Goal: Task Accomplishment & Management: Use online tool/utility

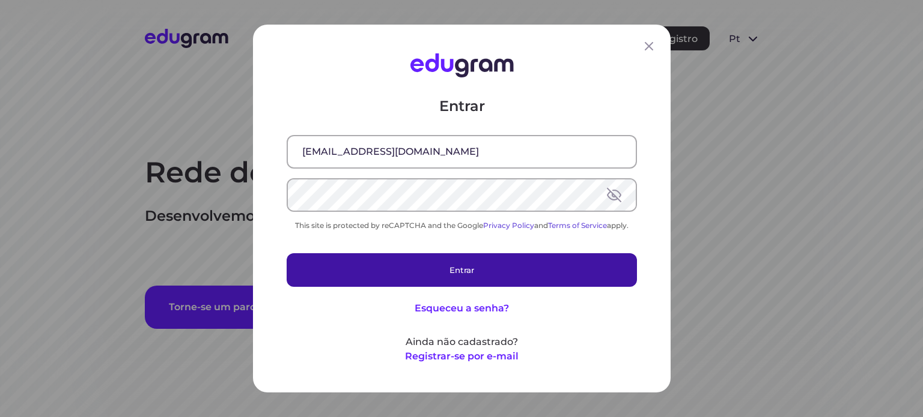
click at [432, 278] on button "Entrar" at bounding box center [462, 270] width 350 height 34
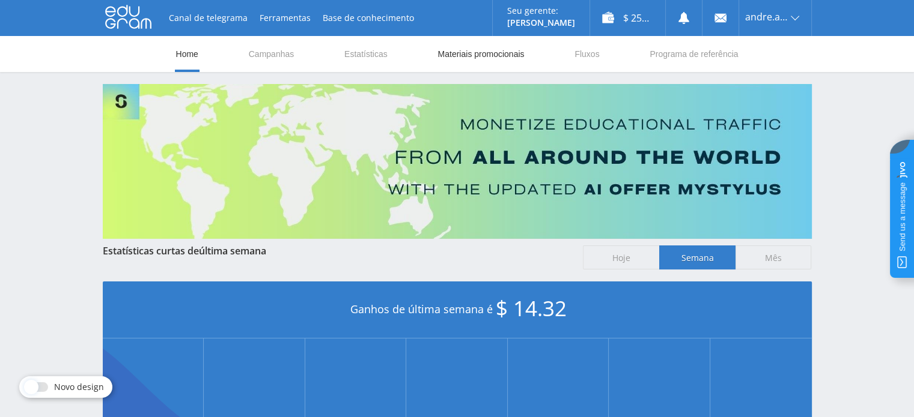
click at [469, 57] on link "Materiais promocionais" at bounding box center [480, 54] width 89 height 36
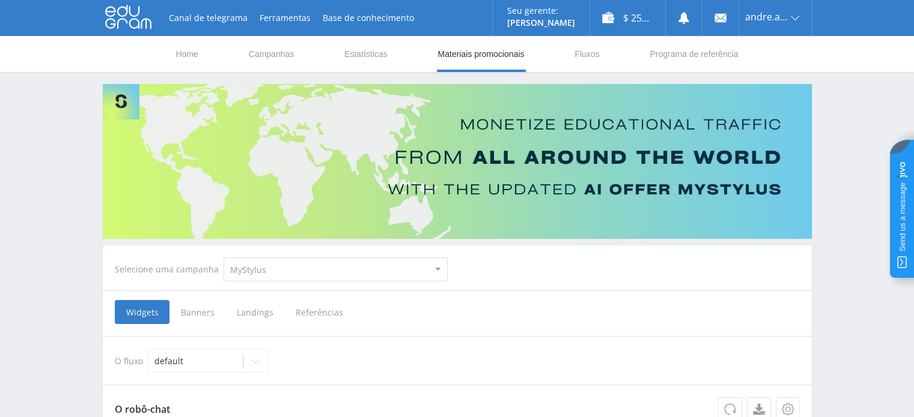
scroll to position [120, 0]
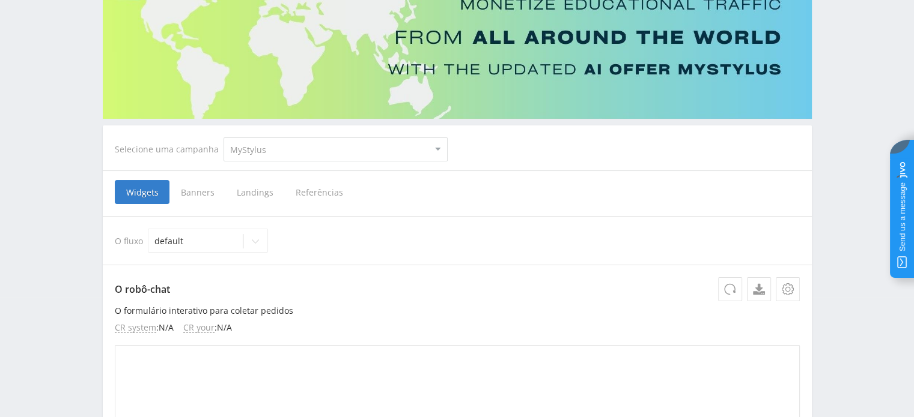
click at [258, 148] on select "MyStylus MyStylus - Revshare Studybay Studybay [GEOGRAPHIC_DATA] Study AI (RevS…" at bounding box center [335, 150] width 224 height 24
select select "3"
click at [223, 138] on select "MyStylus MyStylus - Revshare Studybay Studybay [GEOGRAPHIC_DATA] Study AI (RevS…" at bounding box center [335, 150] width 224 height 24
select select "3"
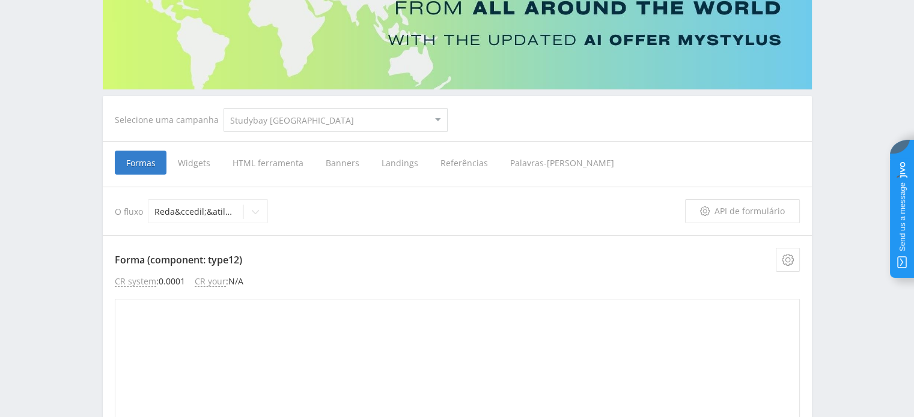
scroll to position [231, 0]
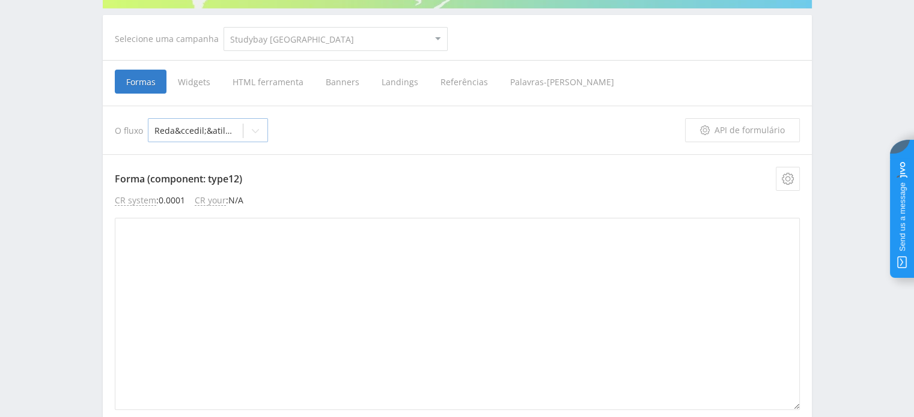
click at [247, 133] on div at bounding box center [255, 131] width 24 height 24
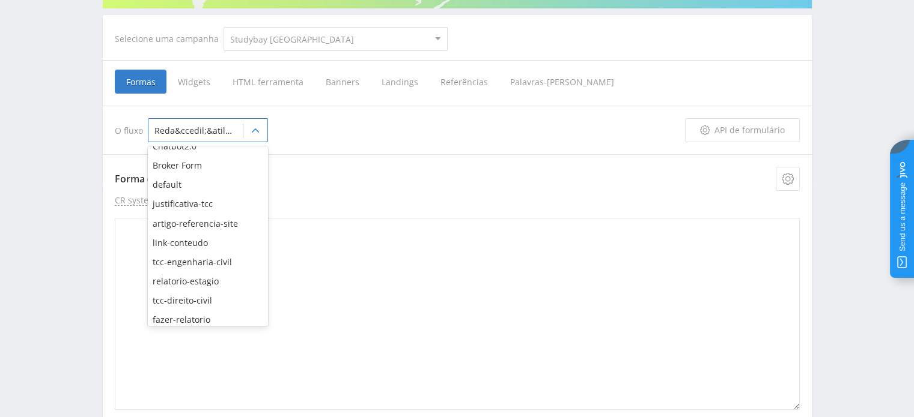
scroll to position [594, 0]
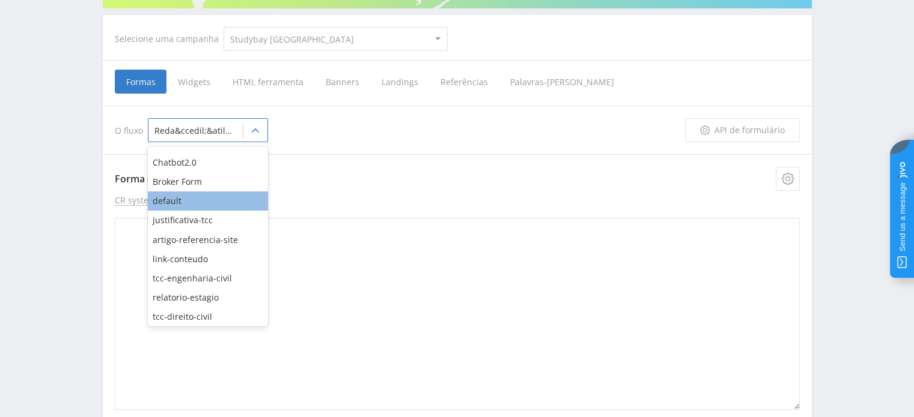
click at [215, 209] on div "default" at bounding box center [208, 201] width 120 height 19
type textarea "<div id="form"> <style> #edu-form-preloader { height: 300px; width: 300px; disp…"
type textarea "<div id="form"> </div> <link rel="stylesheet" href="[URL][DOMAIN_NAME]"/> <scri…"
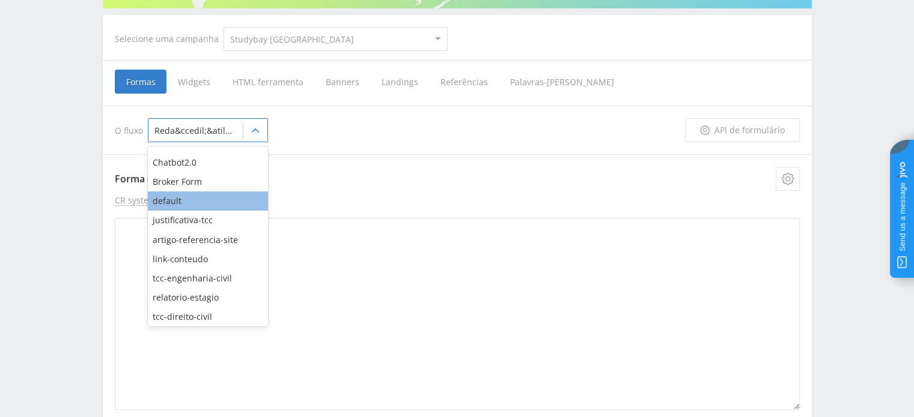
type textarea "<div id="form"> </div> <link rel="stylesheet" href="[URL][DOMAIN_NAME]"/> <scri…"
type textarea "<div id="form"> <style> #edu-form-preloader { height: 300px; width: 300px; disp…"
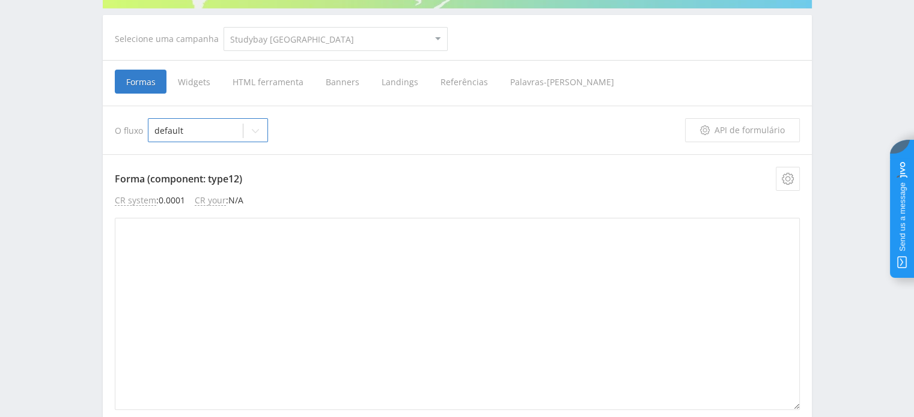
click at [288, 83] on span "HTML ferramenta" at bounding box center [267, 82] width 93 height 24
click at [0, 0] on input "HTML ferramenta" at bounding box center [0, 0] width 0 height 0
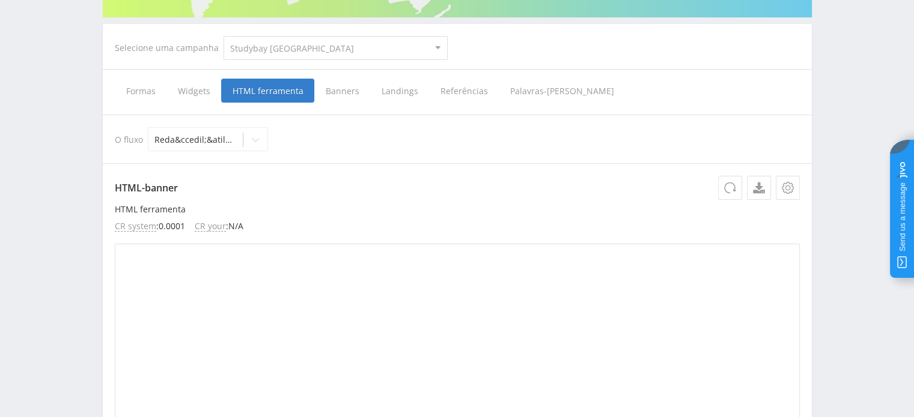
scroll to position [200, 0]
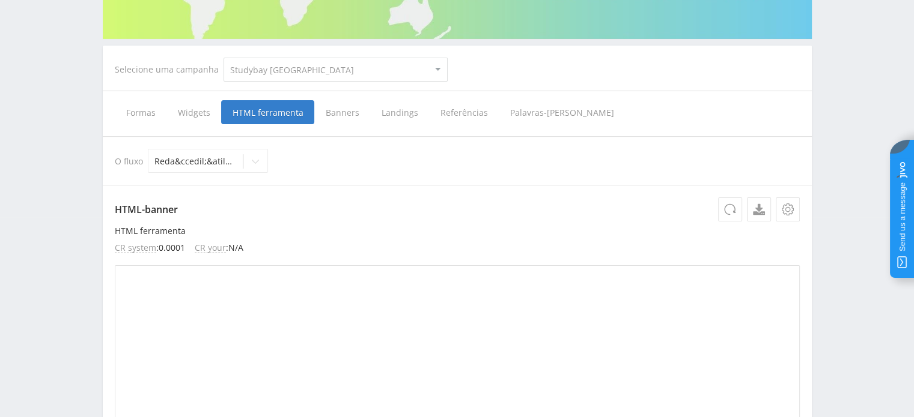
click at [338, 110] on span "Banners" at bounding box center [342, 112] width 56 height 24
click at [0, 0] on input "Banners" at bounding box center [0, 0] width 0 height 0
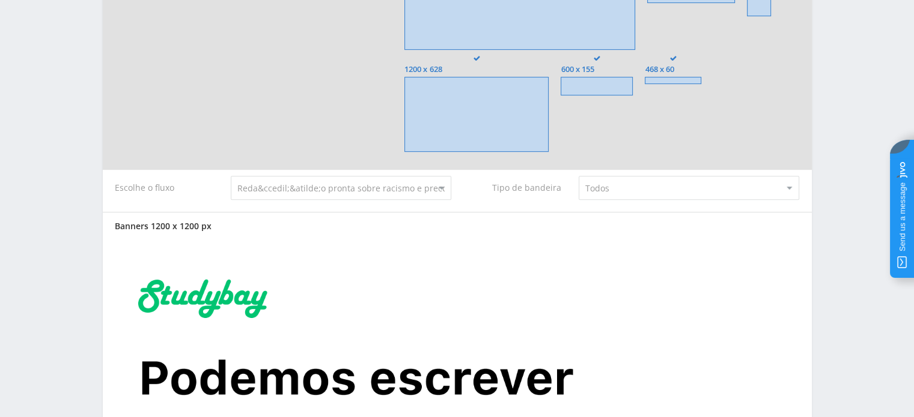
scroll to position [681, 0]
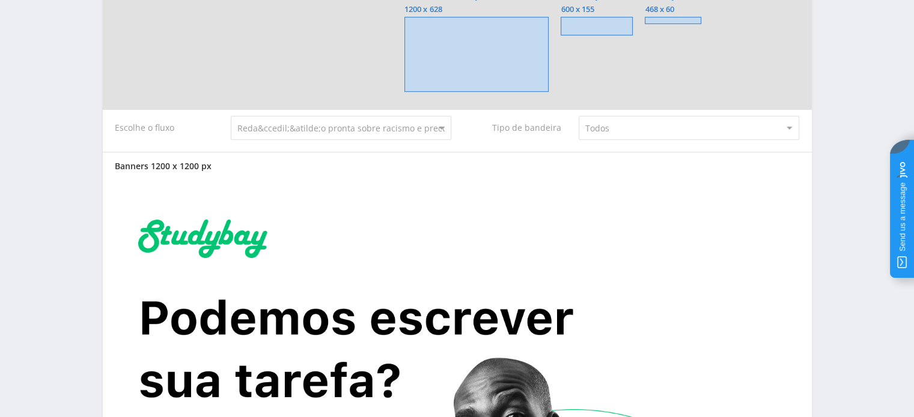
click at [625, 122] on select "Todos Customers Writers" at bounding box center [688, 128] width 220 height 24
click at [625, 124] on select "Todos Customers Writers" at bounding box center [688, 128] width 220 height 24
click at [386, 132] on select "Reda&ccedil;&atilde;o pronta sobre racismo e preconceito racial Monografia onli…" at bounding box center [341, 128] width 220 height 24
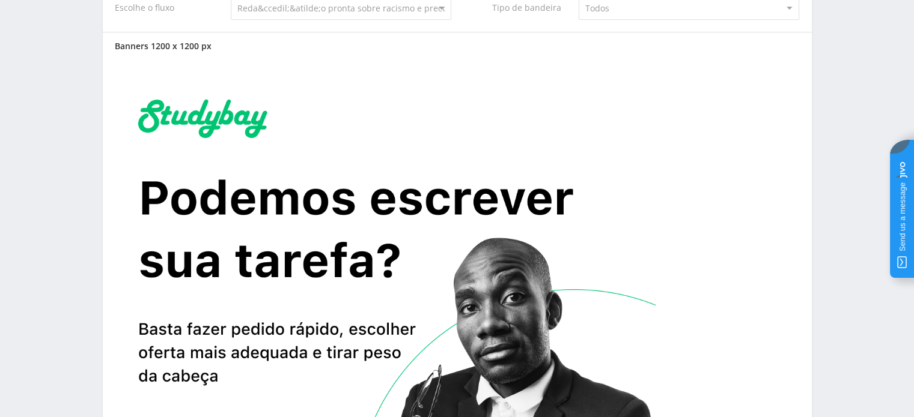
scroll to position [741, 0]
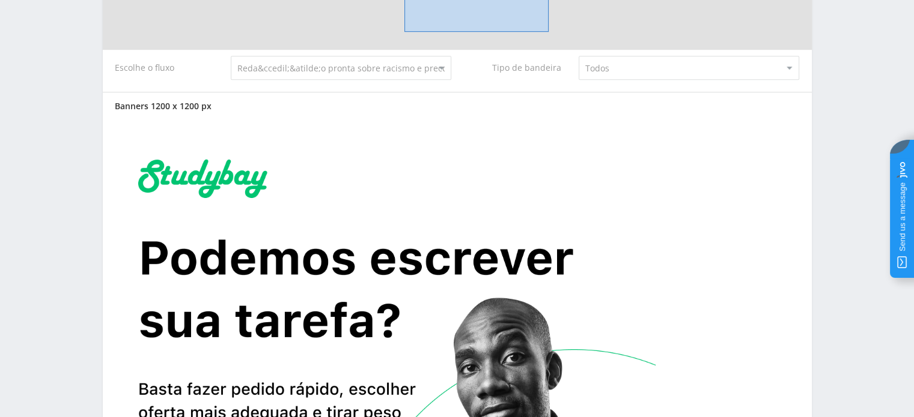
click at [310, 70] on select "Reda&ccedil;&atilde;o pronta sobre racismo e preconceito racial Monografia onli…" at bounding box center [341, 68] width 220 height 24
select select "5026418"
click at [231, 56] on select "Reda&ccedil;&atilde;o pronta sobre racismo e preconceito racial Monografia onli…" at bounding box center [341, 68] width 220 height 24
type input "<a href="[URL][DOMAIN_NAME]" target="_blank"><img src="[URL][DOMAIN_NAME]"></a>"
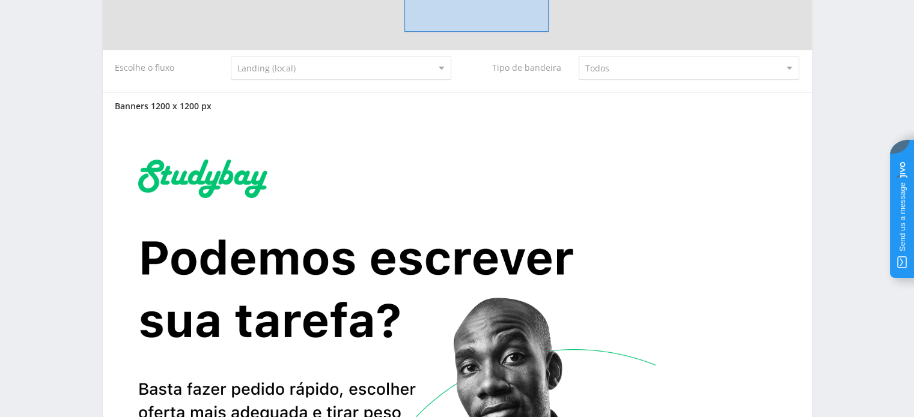
type input "<a href="[URL][DOMAIN_NAME]" target="_blank"><img src="[URL][DOMAIN_NAME]"></a>"
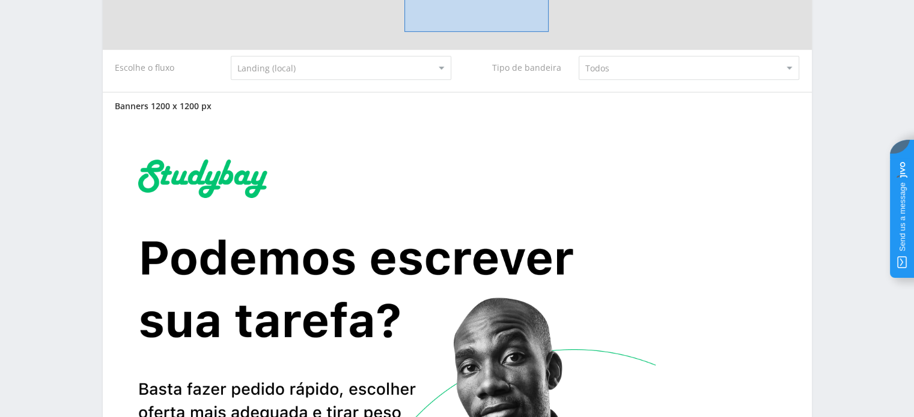
type input "<a href="[URL][DOMAIN_NAME]" target="_blank"><img src="[URL][DOMAIN_NAME]"></a>"
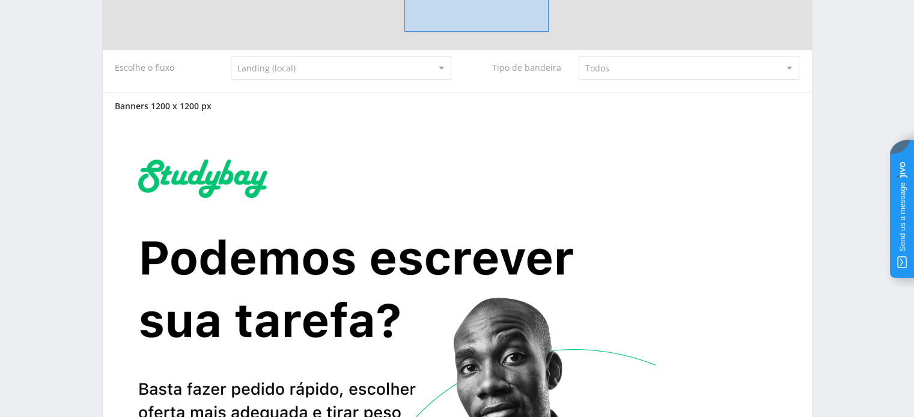
type input "<a href="[URL][DOMAIN_NAME]" target="_blank"><img src="[URL][DOMAIN_NAME]"></a>"
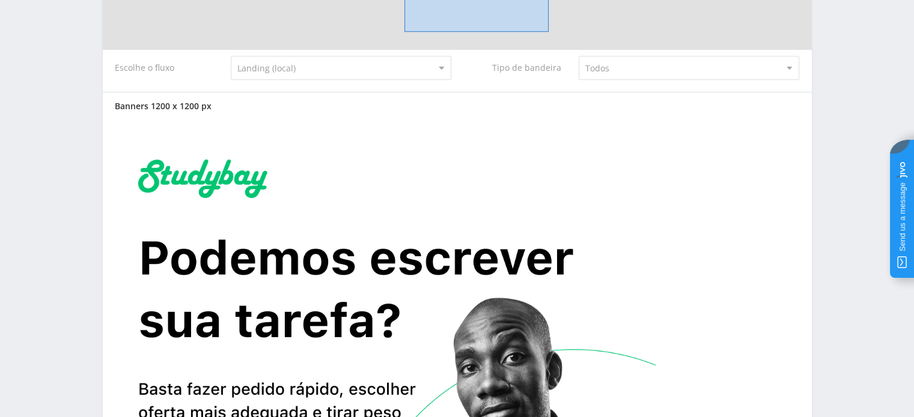
type input "<a href="[URL][DOMAIN_NAME]" target="_blank"><img src="[URL][DOMAIN_NAME]"></a>"
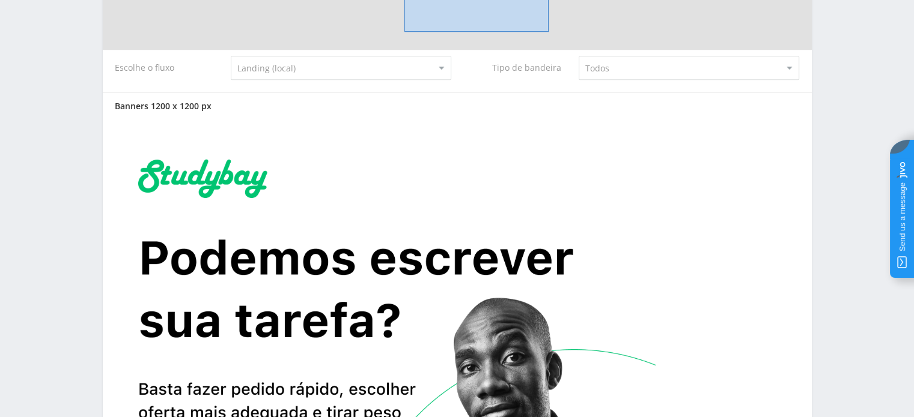
type input "<a href="[URL][DOMAIN_NAME]" target="_blank"><img src="[URL][DOMAIN_NAME]"></a>"
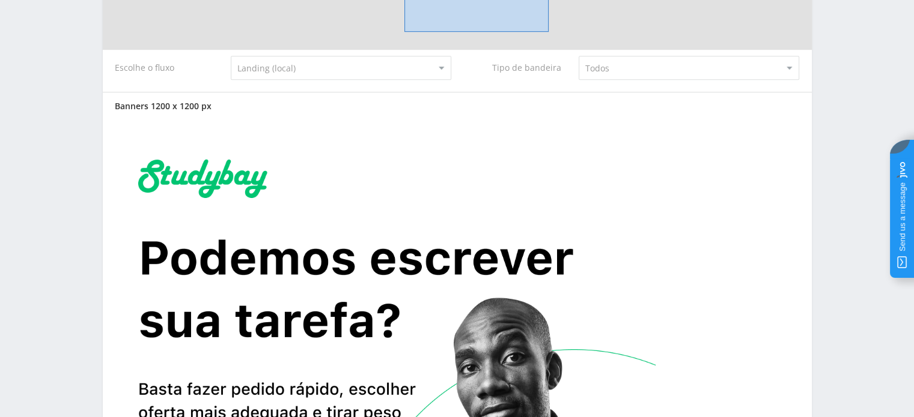
type input "<a href="[URL][DOMAIN_NAME]" target="_blank"><img src="[URL][DOMAIN_NAME]"></a>"
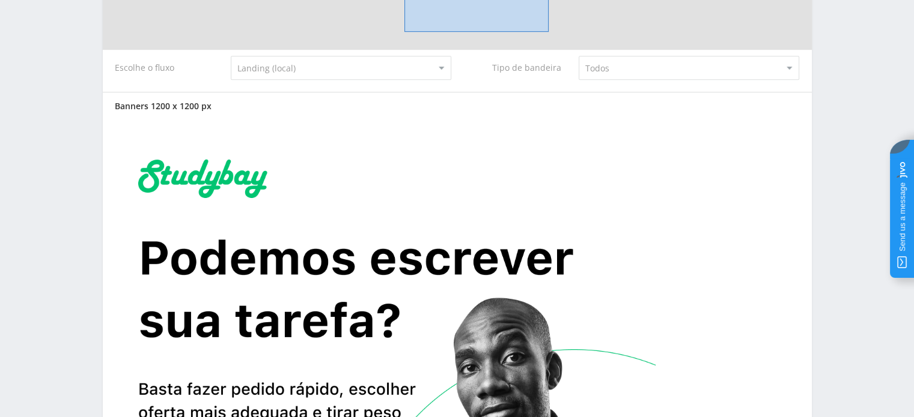
type input "<a href="[URL][DOMAIN_NAME]" target="_blank"><img src="[URL][DOMAIN_NAME]"></a>"
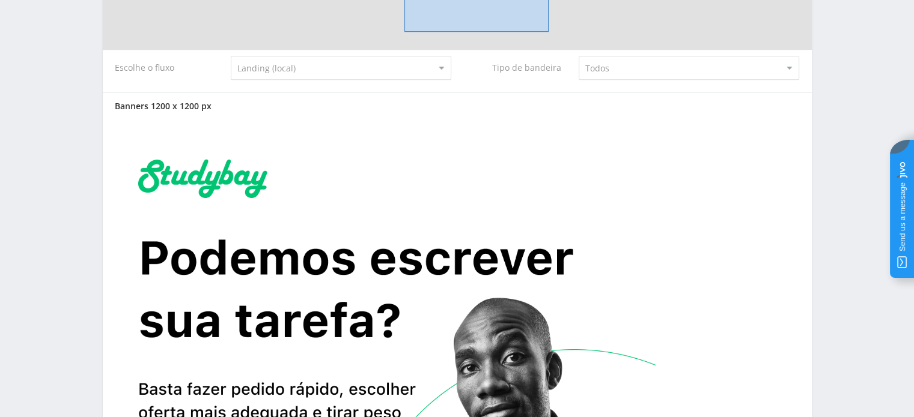
type input "<a href="[URL][DOMAIN_NAME]" target="_blank"><img src="[URL][DOMAIN_NAME]"></a>"
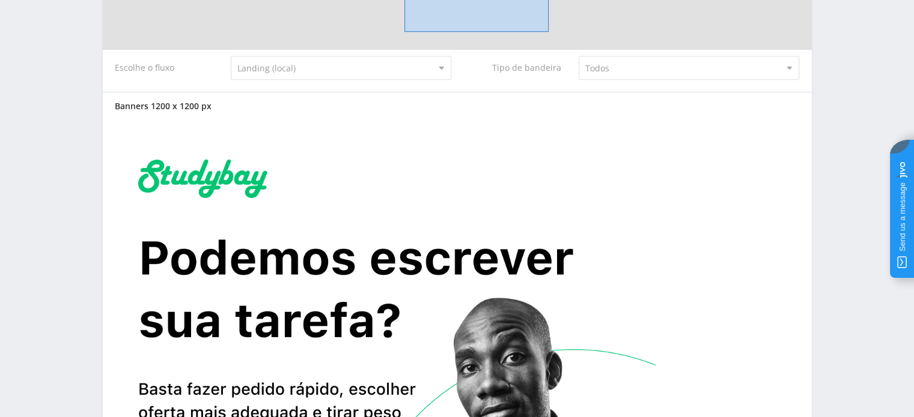
type input "<a href="[URL][DOMAIN_NAME]" target="_blank"><img src="[URL][DOMAIN_NAME]"></a>"
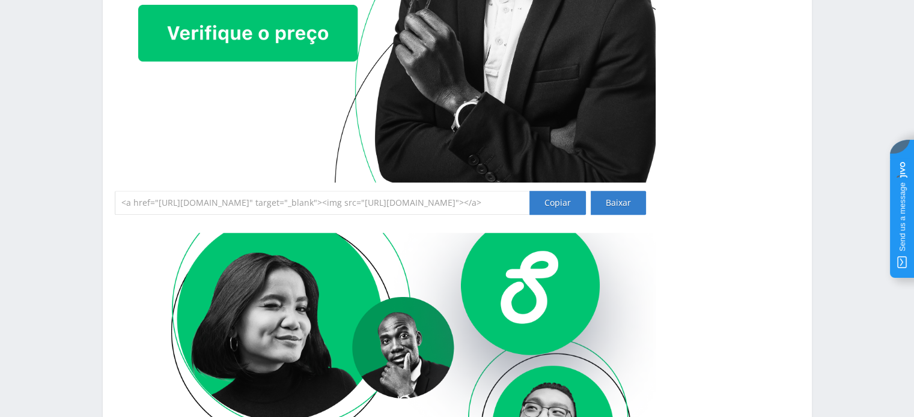
scroll to position [1221, 0]
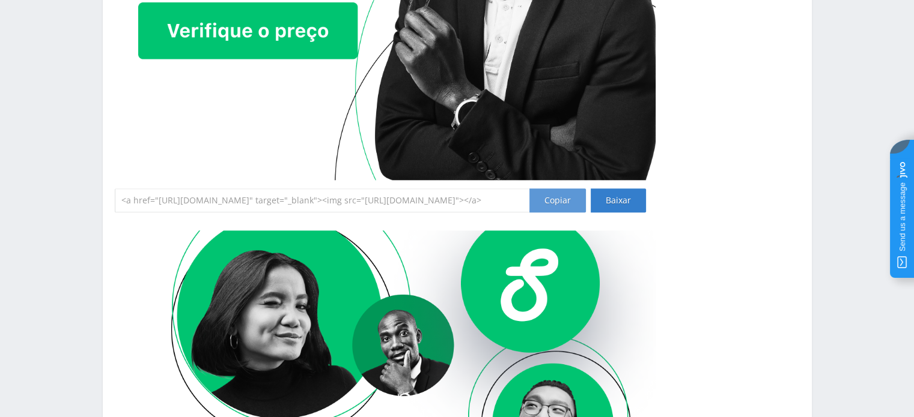
click at [563, 196] on div "Copiar" at bounding box center [557, 201] width 56 height 24
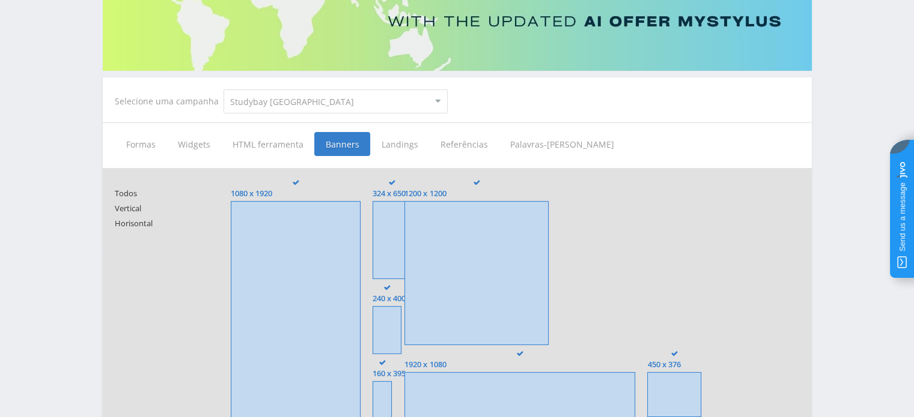
scroll to position [140, 0]
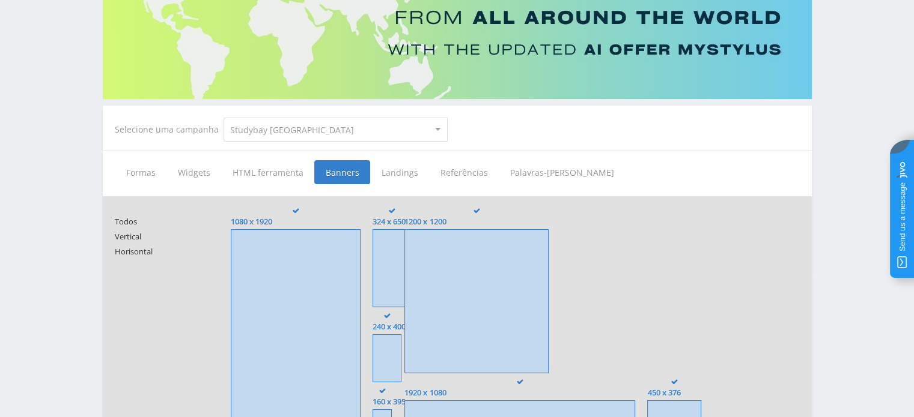
click at [447, 175] on span "Referências" at bounding box center [464, 172] width 70 height 24
click at [0, 0] on input "Referências" at bounding box center [0, 0] width 0 height 0
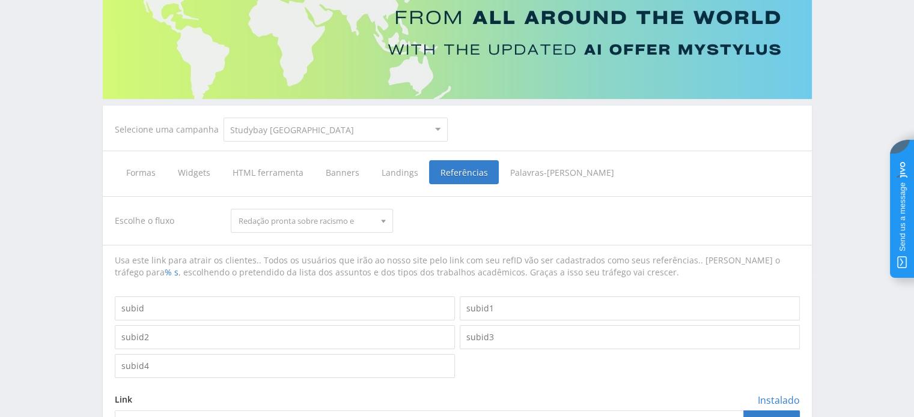
scroll to position [320, 0]
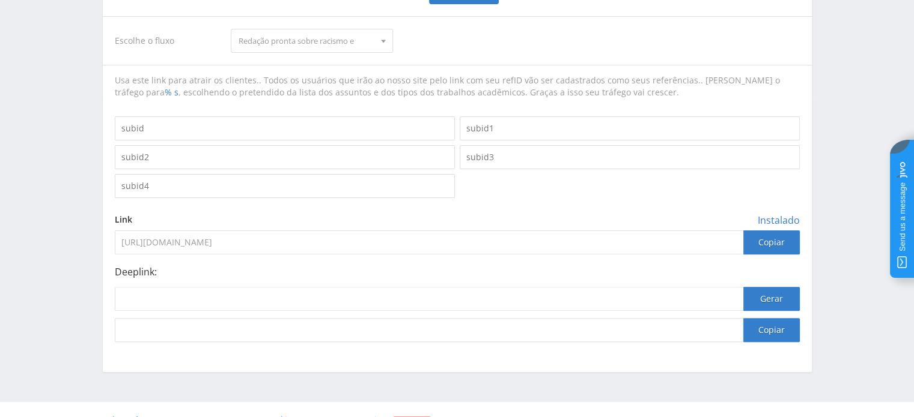
click at [232, 231] on input "[URL][DOMAIN_NAME]" at bounding box center [429, 243] width 628 height 24
click at [354, 244] on input "[URL][DOMAIN_NAME]" at bounding box center [429, 243] width 628 height 24
click at [259, 244] on input "[URL][DOMAIN_NAME]" at bounding box center [429, 243] width 628 height 24
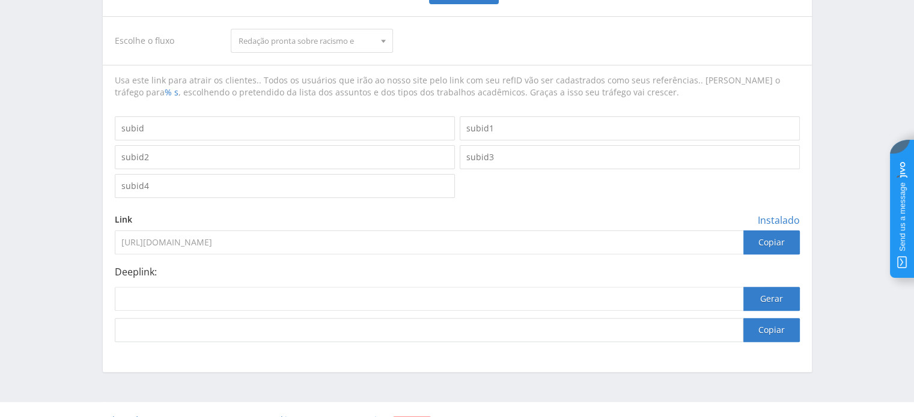
click at [259, 244] on input "[URL][DOMAIN_NAME]" at bounding box center [429, 243] width 628 height 24
click at [333, 296] on input at bounding box center [429, 299] width 628 height 24
paste input "[URL][DOMAIN_NAME]"
type input "[URL][DOMAIN_NAME]"
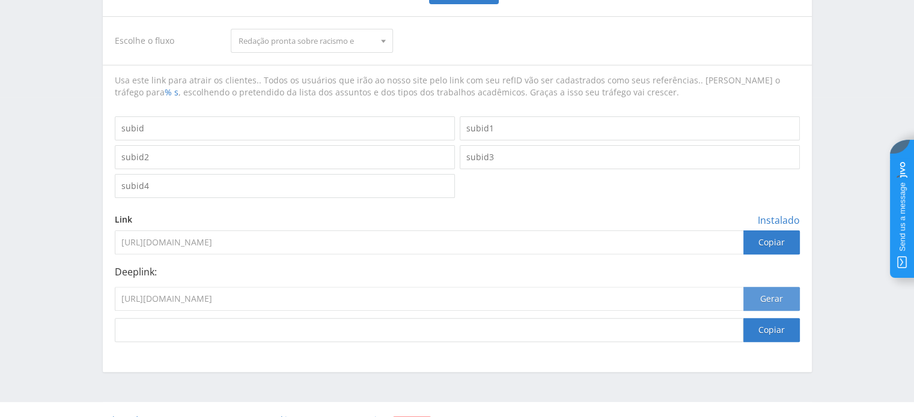
click at [776, 300] on button "Gerar" at bounding box center [771, 299] width 56 height 24
click at [766, 329] on button "Copiar" at bounding box center [771, 330] width 56 height 24
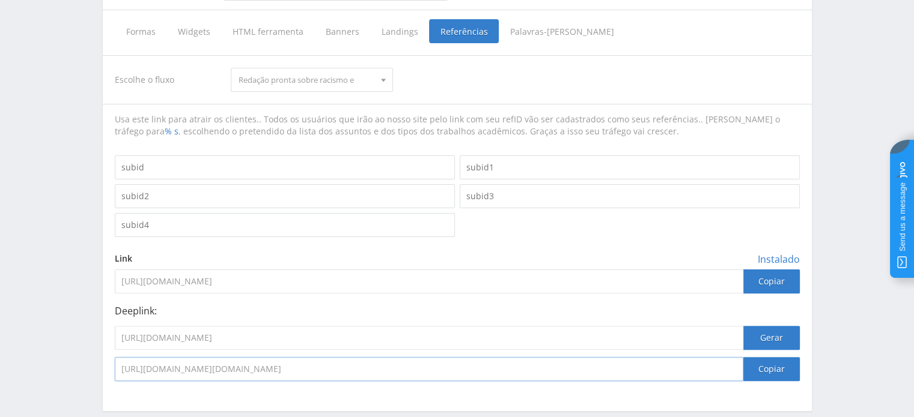
scroll to position [260, 0]
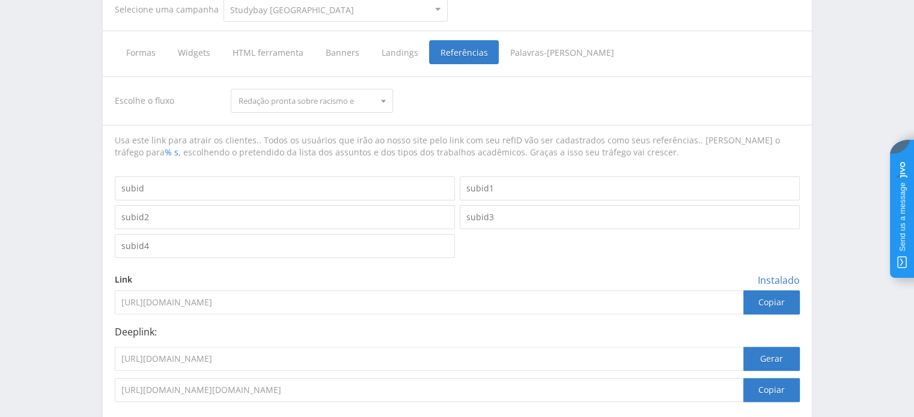
click at [277, 93] on span "Redação pronta sobre racismo e preconceito racial" at bounding box center [306, 101] width 136 height 23
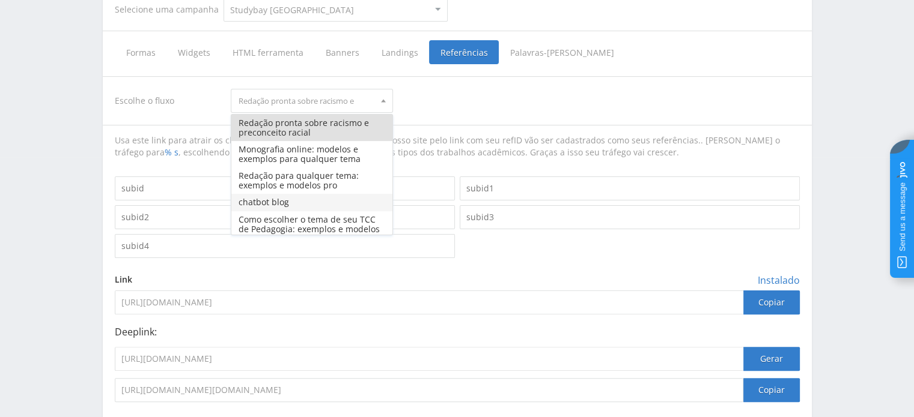
click at [285, 204] on button "chatbot blog" at bounding box center [311, 202] width 161 height 17
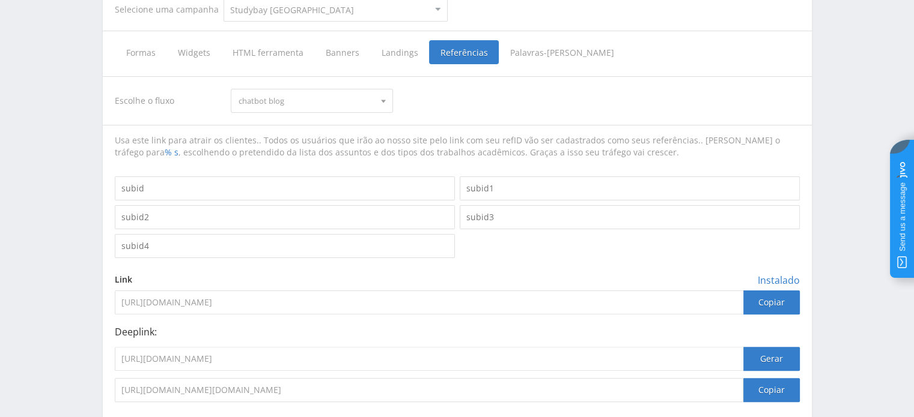
click at [300, 103] on span "chatbot blog" at bounding box center [306, 101] width 136 height 23
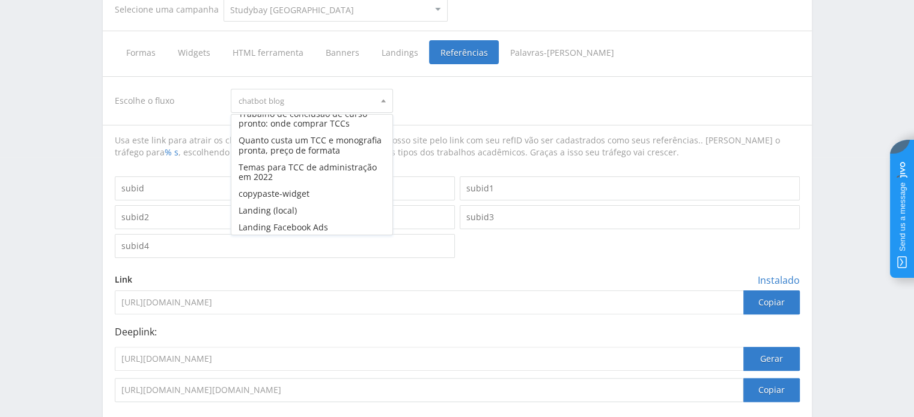
scroll to position [240, 0]
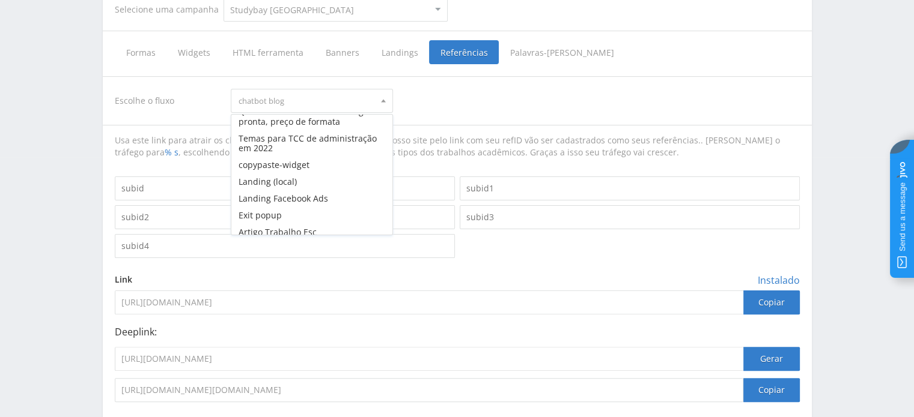
click at [473, 119] on div "Escolhe o fluxo chatbot blog Redação pronta sobre racismo e preconceito racial …" at bounding box center [457, 239] width 685 height 326
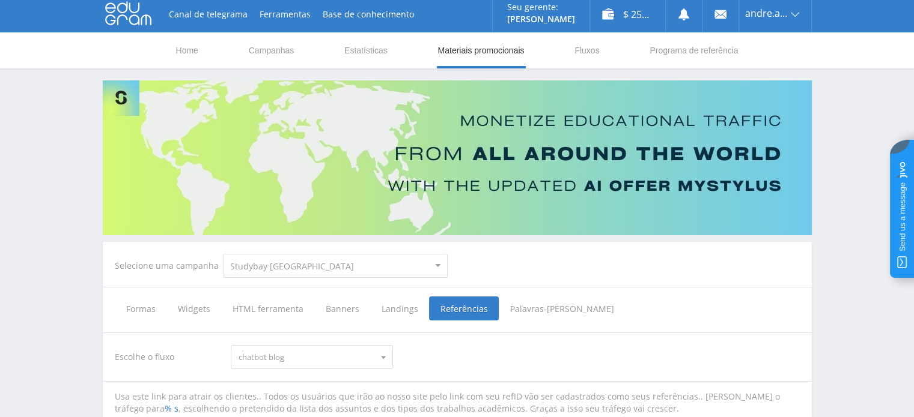
scroll to position [0, 0]
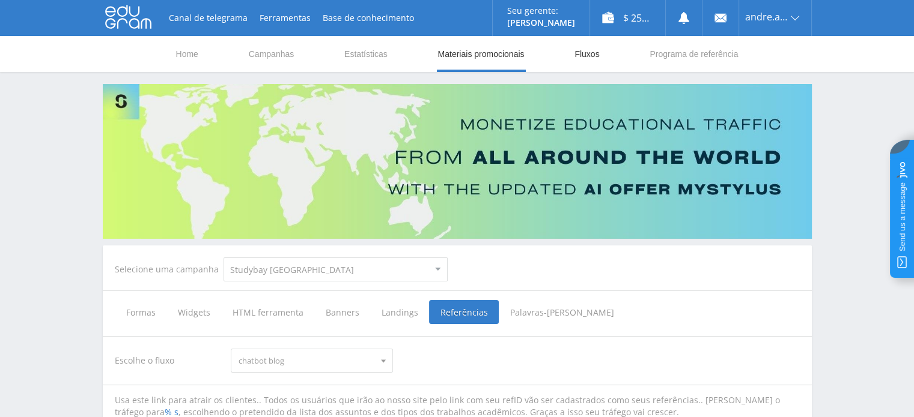
click at [587, 47] on link "Fluxos" at bounding box center [586, 54] width 27 height 36
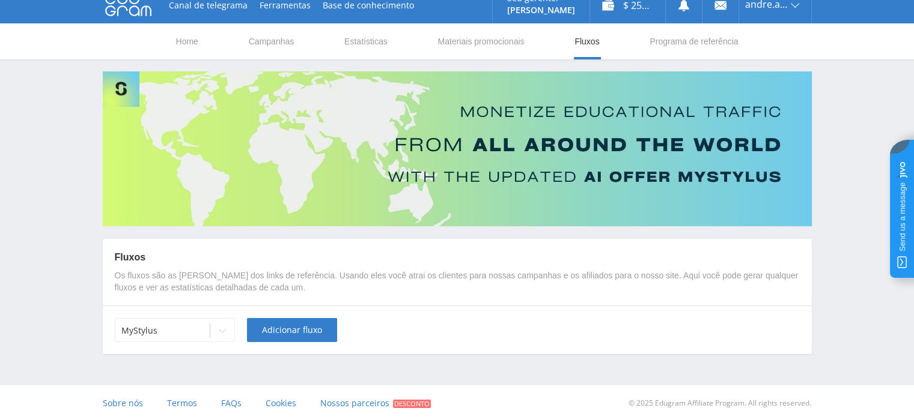
scroll to position [17, 0]
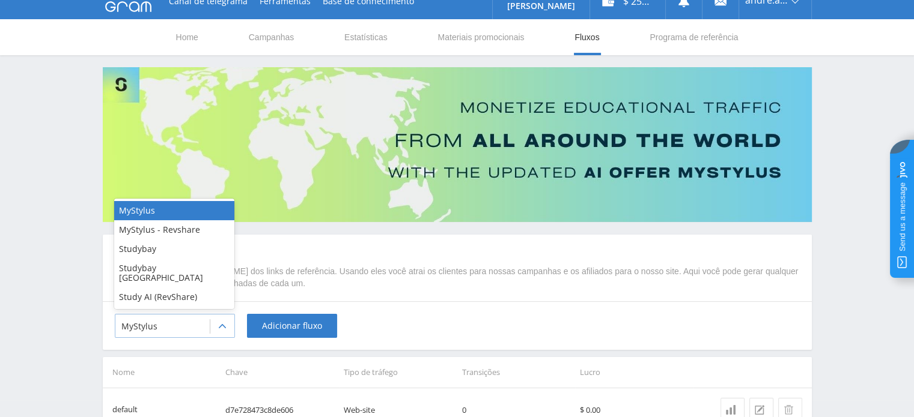
click at [194, 324] on div at bounding box center [162, 327] width 82 height 12
click at [187, 278] on div "Studybay [GEOGRAPHIC_DATA]" at bounding box center [174, 273] width 120 height 29
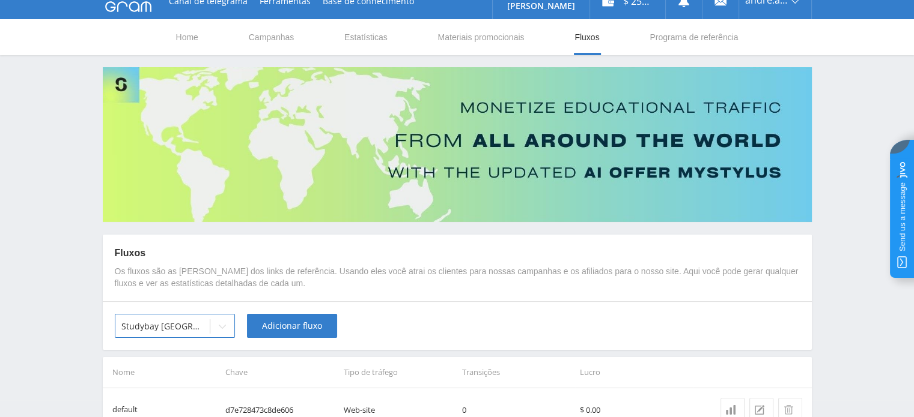
click at [50, 266] on div "Canal de telegrama Ferramentas Base de conhecimento Seu gerente: [PERSON_NAME] …" at bounding box center [457, 237] width 914 height 509
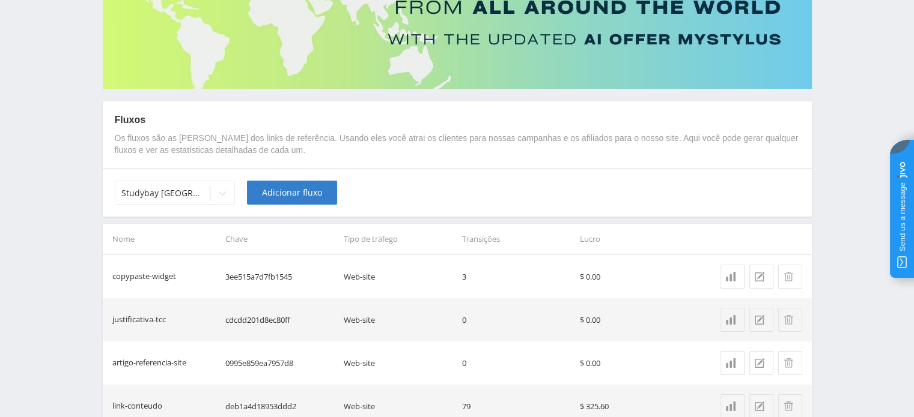
scroll to position [151, 0]
click at [276, 197] on span "Adicionar fluxo" at bounding box center [292, 192] width 60 height 10
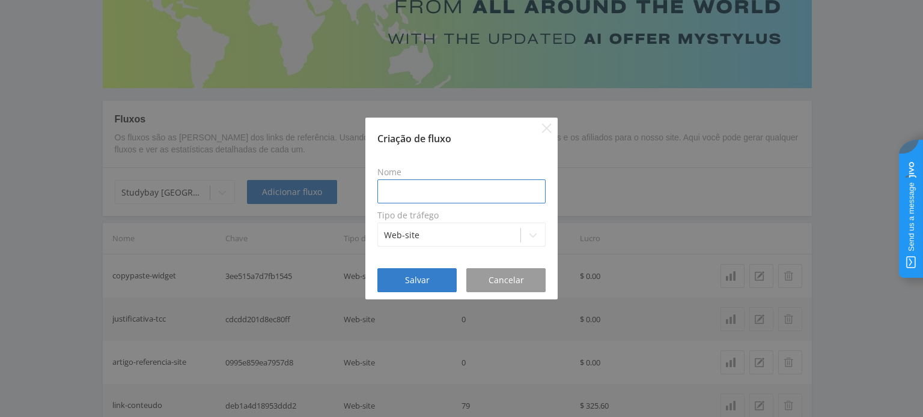
click at [391, 195] on input at bounding box center [461, 192] width 168 height 24
type input "MenuTopo"
click at [411, 276] on span "Salvar" at bounding box center [417, 281] width 25 height 10
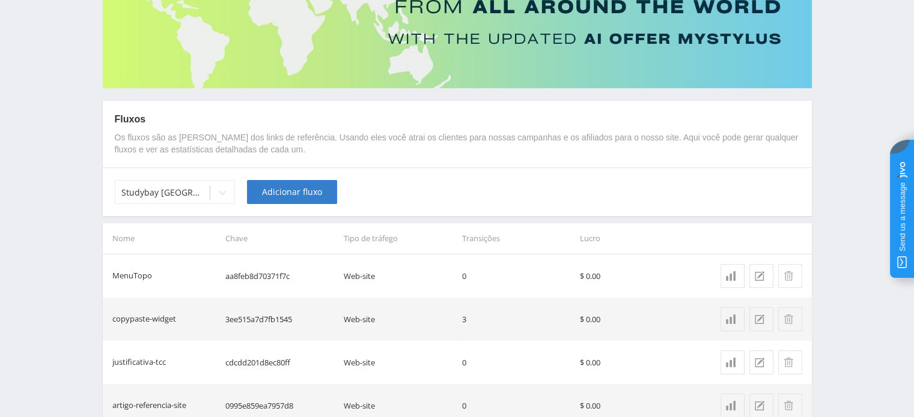
scroll to position [0, 0]
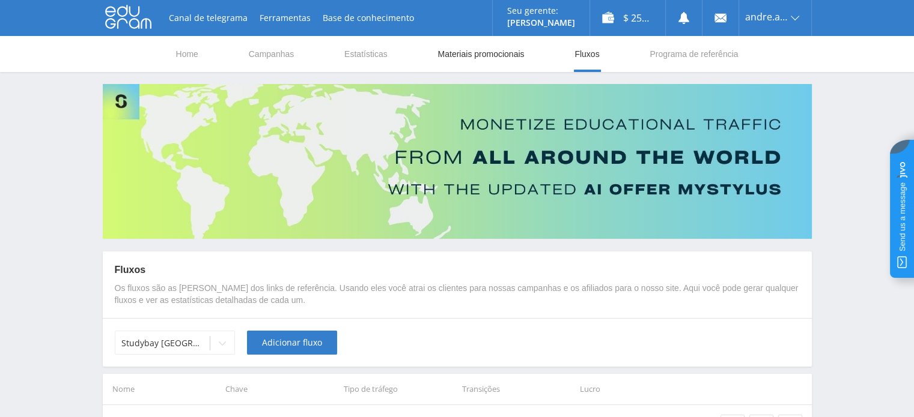
click at [471, 53] on link "Materiais promocionais" at bounding box center [480, 54] width 89 height 36
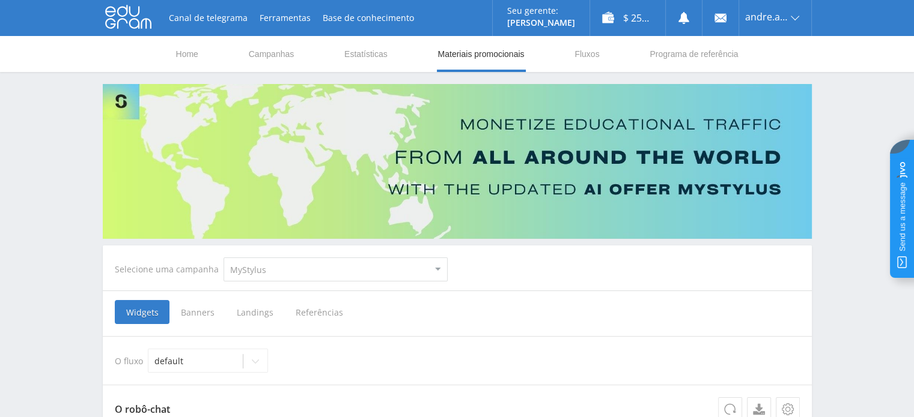
click at [252, 273] on select "MyStylus MyStylus - Revshare Studybay Studybay [GEOGRAPHIC_DATA] Study AI (RevS…" at bounding box center [335, 270] width 224 height 24
select select "3"
click at [223, 258] on select "MyStylus MyStylus - Revshare Studybay Studybay [GEOGRAPHIC_DATA] Study AI (RevS…" at bounding box center [335, 270] width 224 height 24
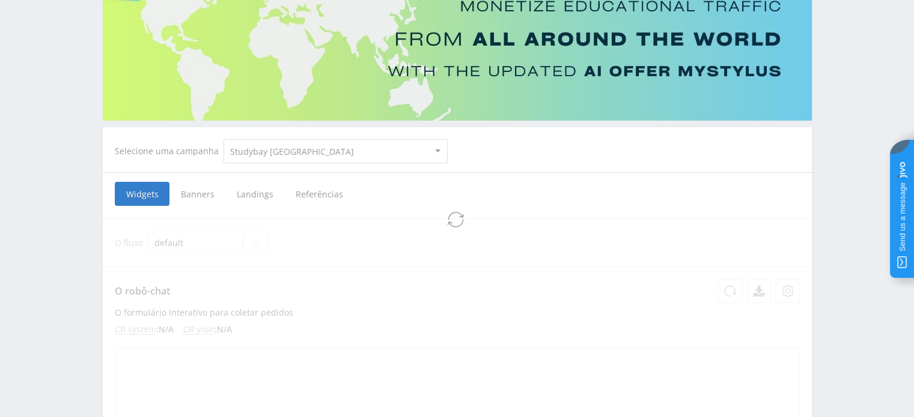
scroll to position [120, 0]
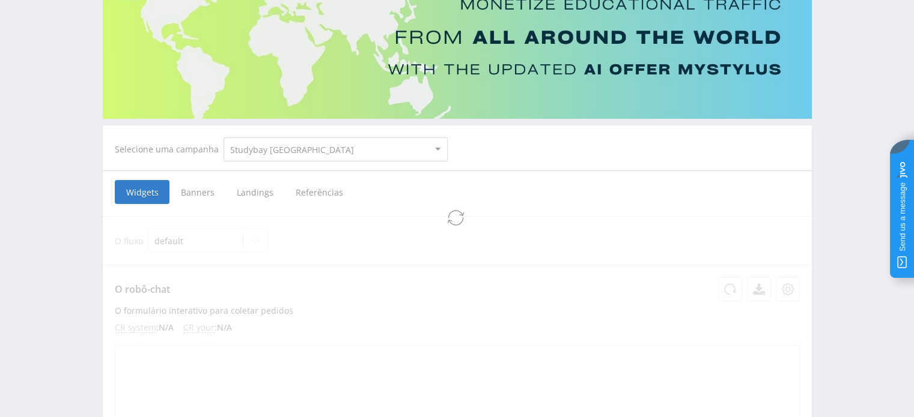
select select "3"
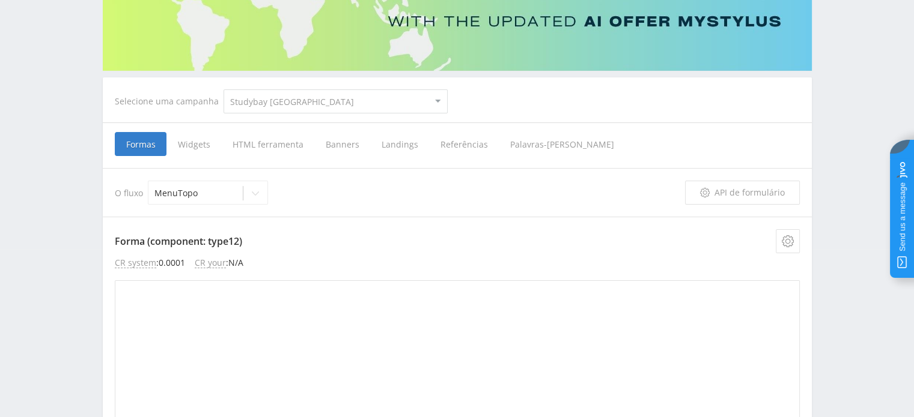
scroll to position [171, 0]
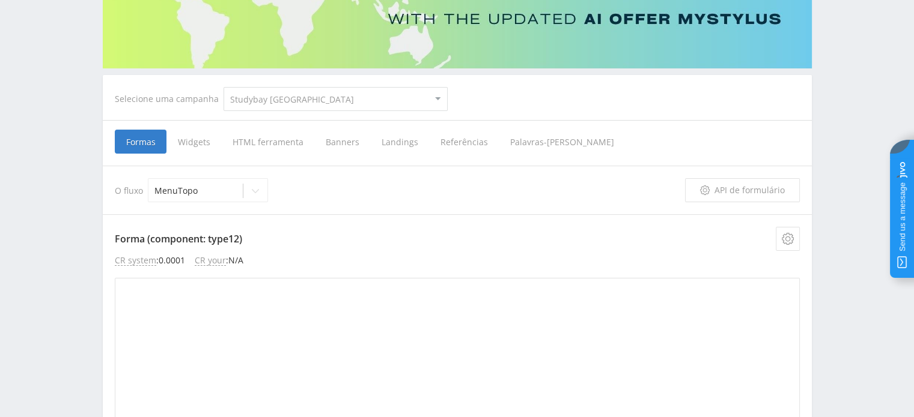
click at [266, 139] on span "HTML ferramenta" at bounding box center [267, 142] width 93 height 24
click at [0, 0] on input "HTML ferramenta" at bounding box center [0, 0] width 0 height 0
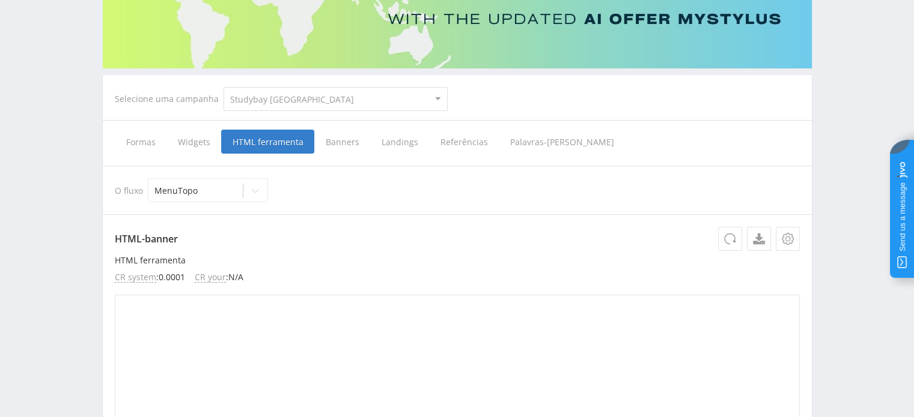
click at [350, 141] on span "Banners" at bounding box center [342, 142] width 56 height 24
click at [0, 0] on input "Banners" at bounding box center [0, 0] width 0 height 0
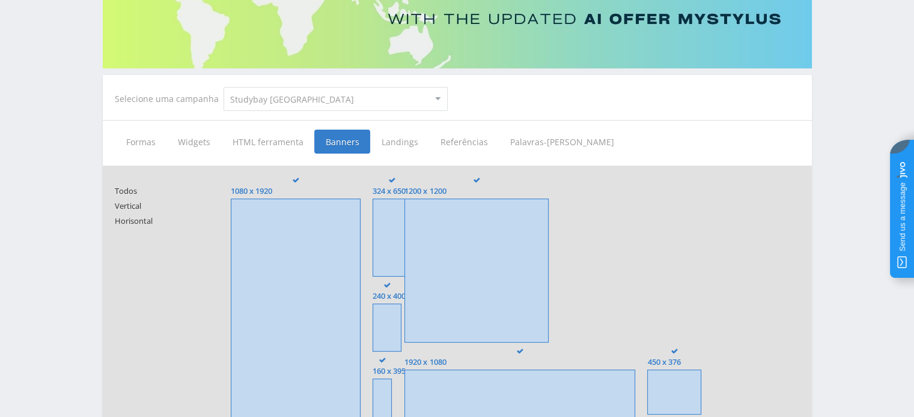
click at [378, 144] on span "Landings" at bounding box center [399, 142] width 59 height 24
click at [0, 0] on input "Landings" at bounding box center [0, 0] width 0 height 0
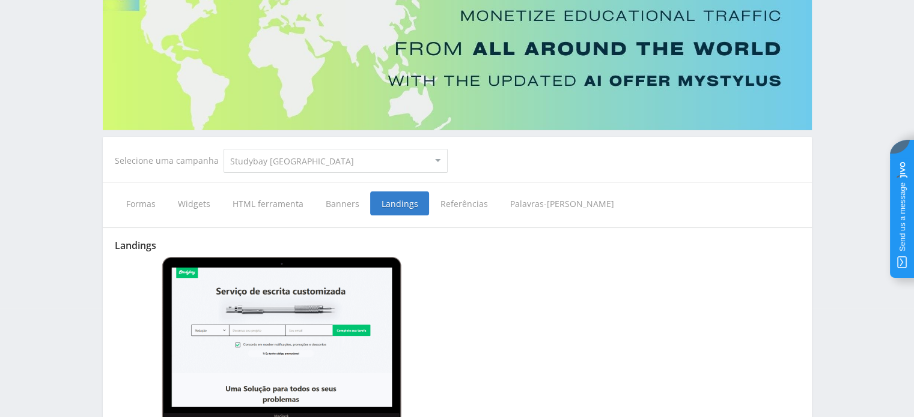
scroll to position [171, 0]
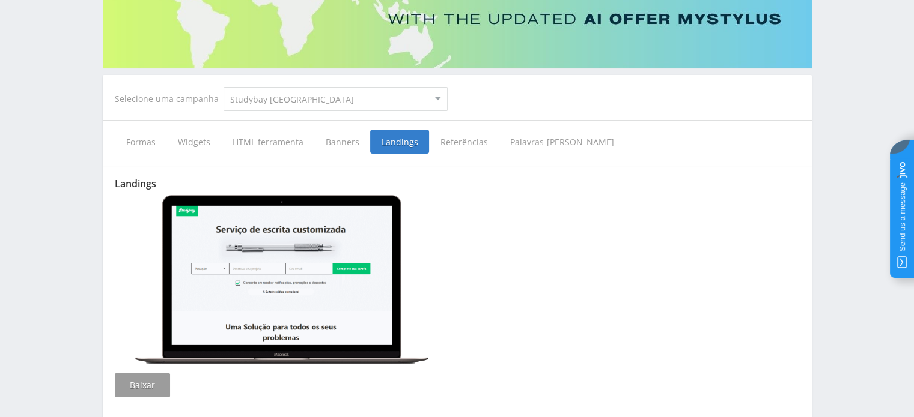
click at [442, 147] on span "Referências" at bounding box center [464, 142] width 70 height 24
click at [0, 0] on input "Referências" at bounding box center [0, 0] width 0 height 0
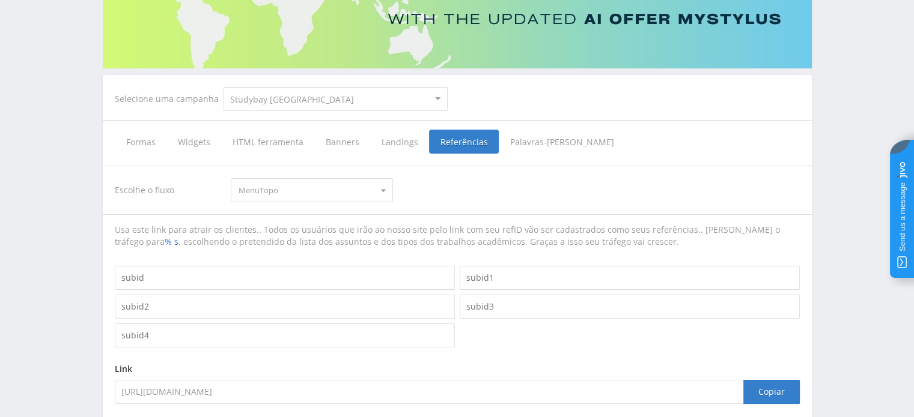
click at [351, 142] on span "Banners" at bounding box center [342, 142] width 56 height 24
click at [0, 0] on input "Banners" at bounding box center [0, 0] width 0 height 0
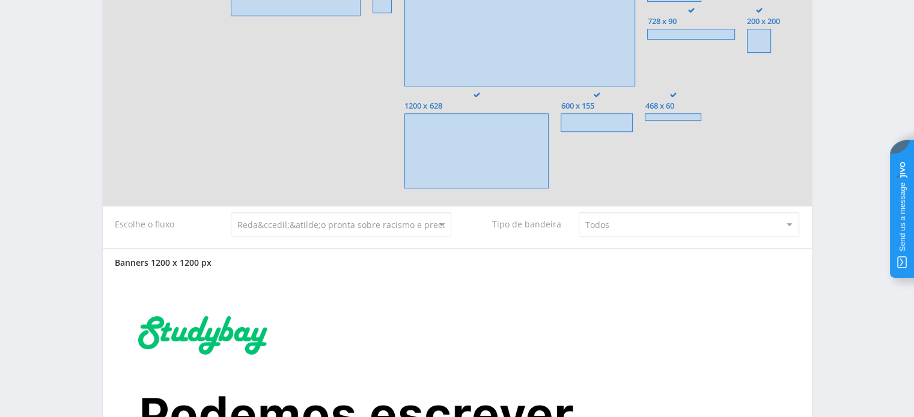
scroll to position [591, 0]
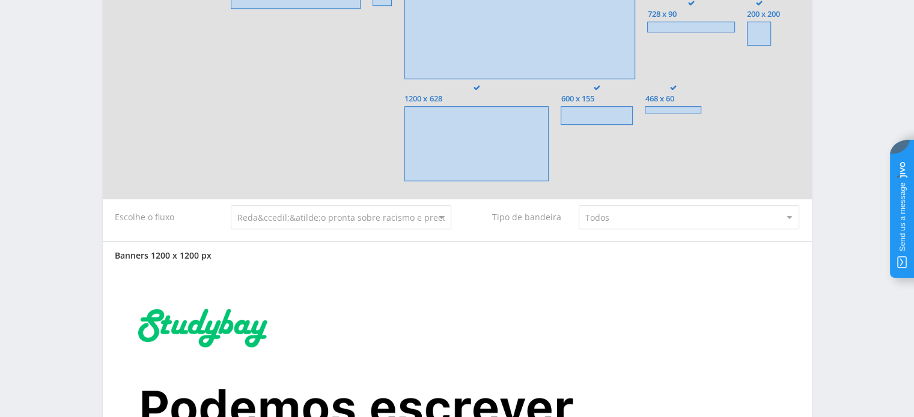
click at [302, 219] on select "Reda&ccedil;&atilde;o pronta sobre racismo e preconceito racial Monografia onli…" at bounding box center [341, 217] width 220 height 24
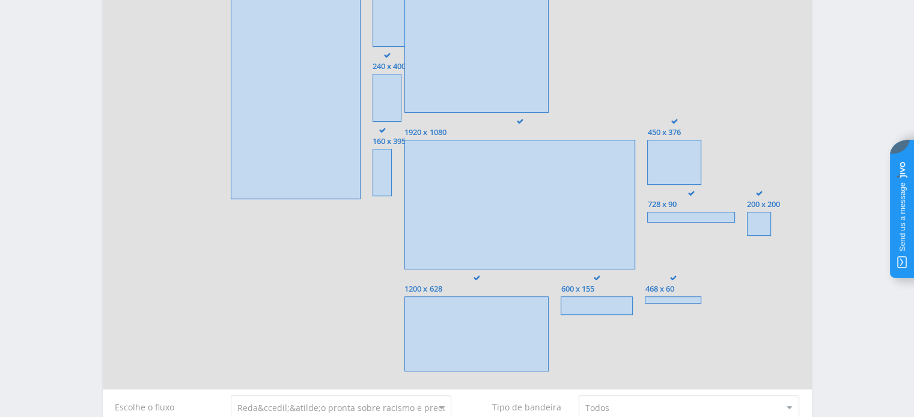
scroll to position [471, 0]
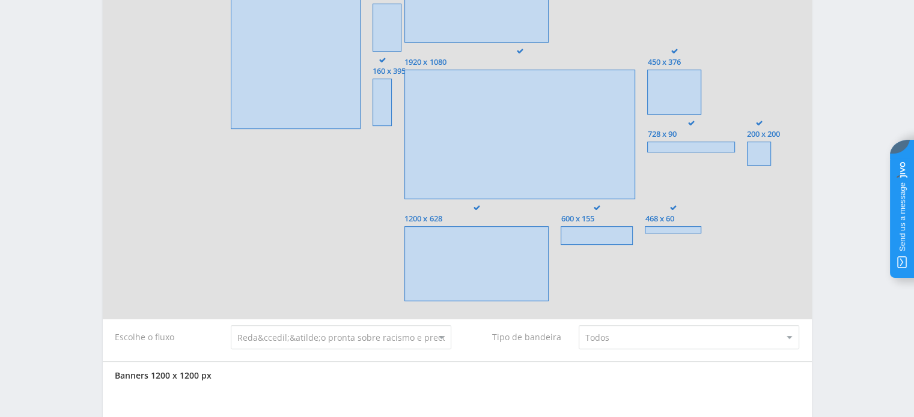
click at [285, 335] on select "Reda&ccedil;&atilde;o pronta sobre racismo e preconceito racial Monografia onli…" at bounding box center [341, 338] width 220 height 24
select select "5731973"
click at [231, 326] on select "Reda&ccedil;&atilde;o pronta sobre racismo e preconceito racial Monografia onli…" at bounding box center [341, 338] width 220 height 24
type input "<a href="[URL][DOMAIN_NAME]" target="_blank"><img src="[URL][DOMAIN_NAME]"></a>"
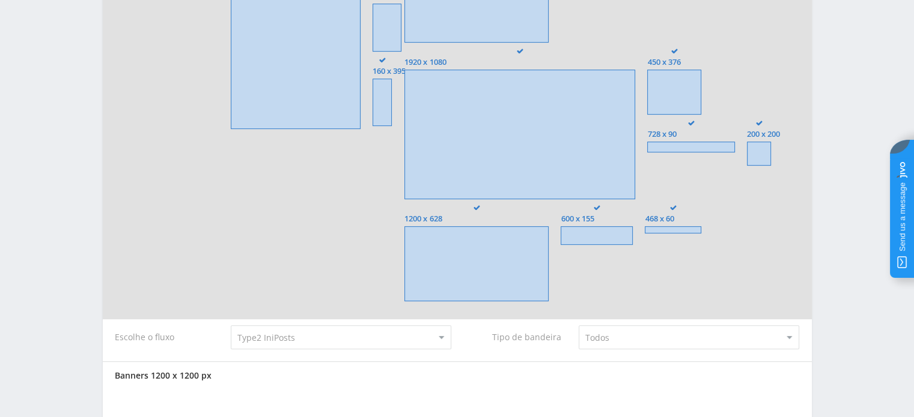
type input "<a href="[URL][DOMAIN_NAME]" target="_blank"><img src="[URL][DOMAIN_NAME]"></a>"
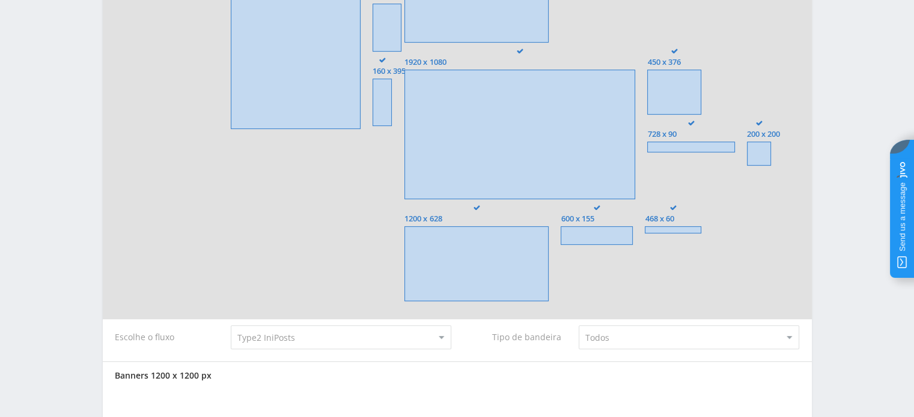
type input "<a href="[URL][DOMAIN_NAME]" target="_blank"><img src="[URL][DOMAIN_NAME]"></a>"
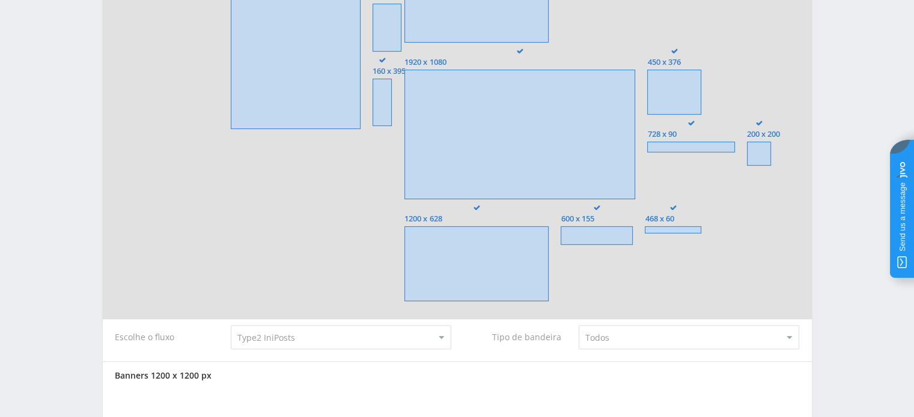
type input "<a href="[URL][DOMAIN_NAME]" target="_blank"><img src="[URL][DOMAIN_NAME]"></a>"
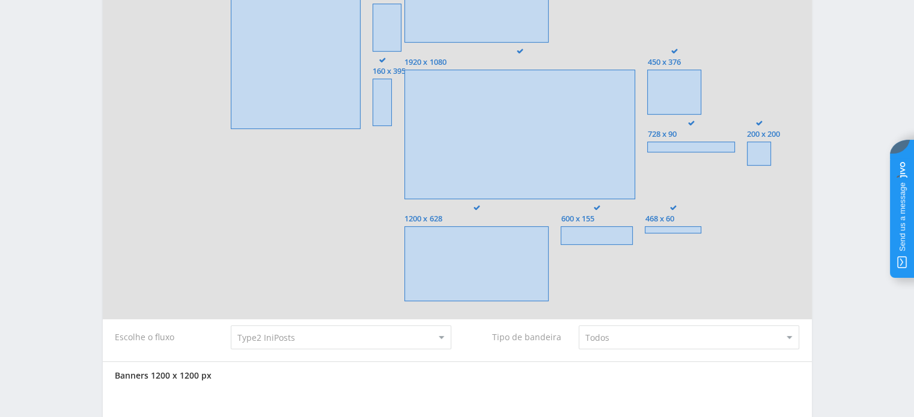
type input "<a href="[URL][DOMAIN_NAME]" target="_blank"><img src="[URL][DOMAIN_NAME]"></a>"
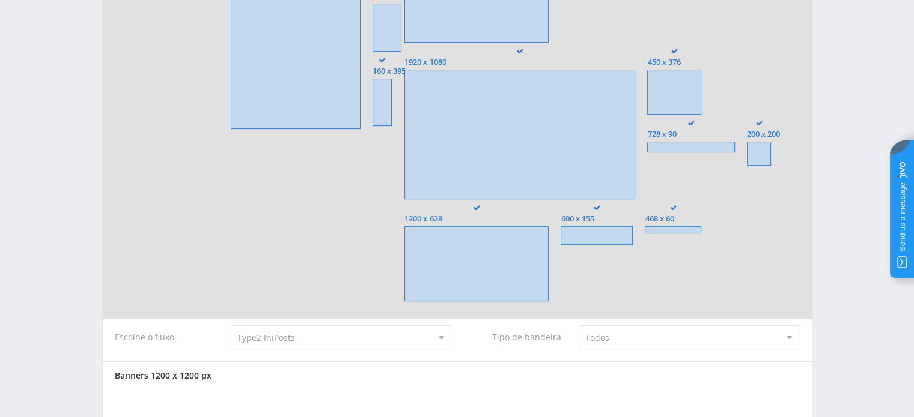
type input "<a href="[URL][DOMAIN_NAME]" target="_blank"><img src="[URL][DOMAIN_NAME]"></a>"
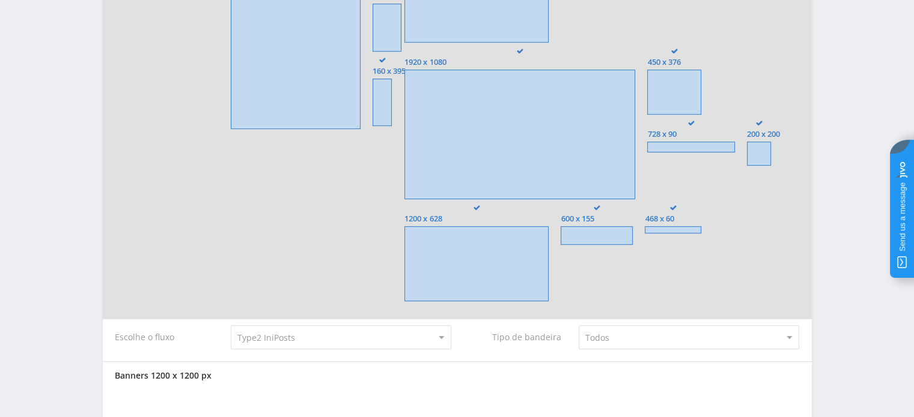
type input "<a href="[URL][DOMAIN_NAME]" target="_blank"><img src="[URL][DOMAIN_NAME]"></a>"
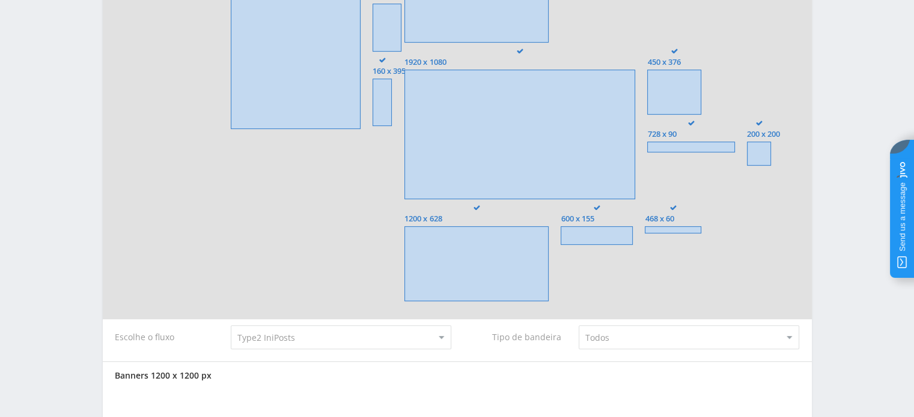
type input "<a href="[URL][DOMAIN_NAME]" target="_blank"><img src="[URL][DOMAIN_NAME]"></a>"
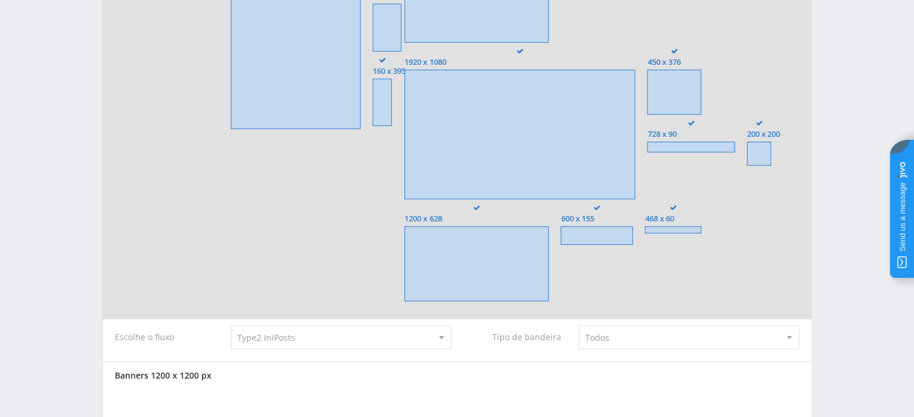
type input "<a href="[URL][DOMAIN_NAME]" target="_blank"><img src="[URL][DOMAIN_NAME]"></a>"
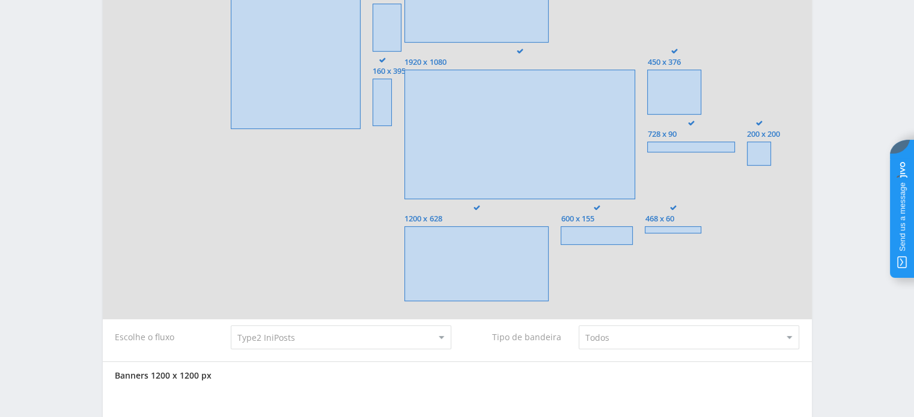
type input "<a href="[URL][DOMAIN_NAME]" target="_blank"><img src="[URL][DOMAIN_NAME]"></a>"
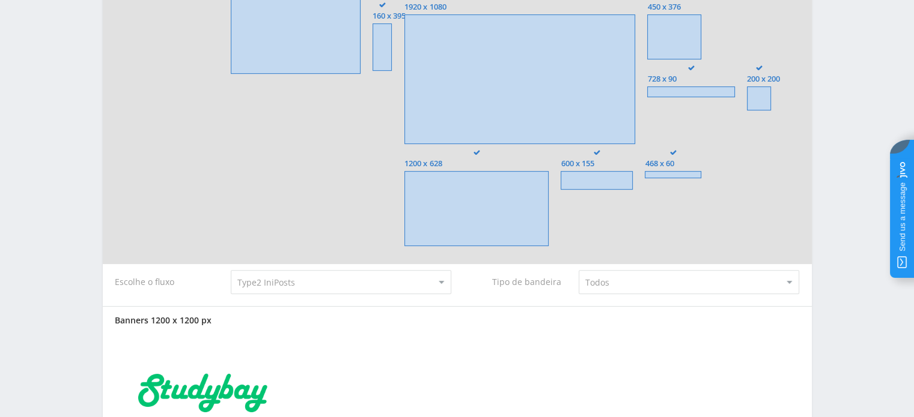
scroll to position [711, 0]
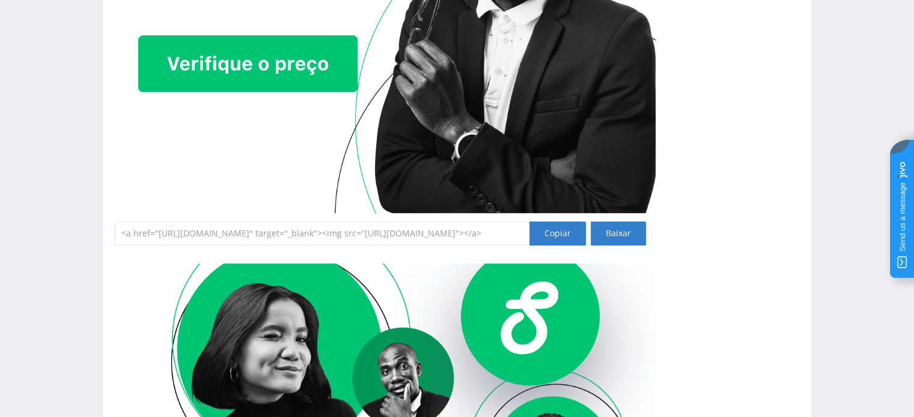
scroll to position [1192, 0]
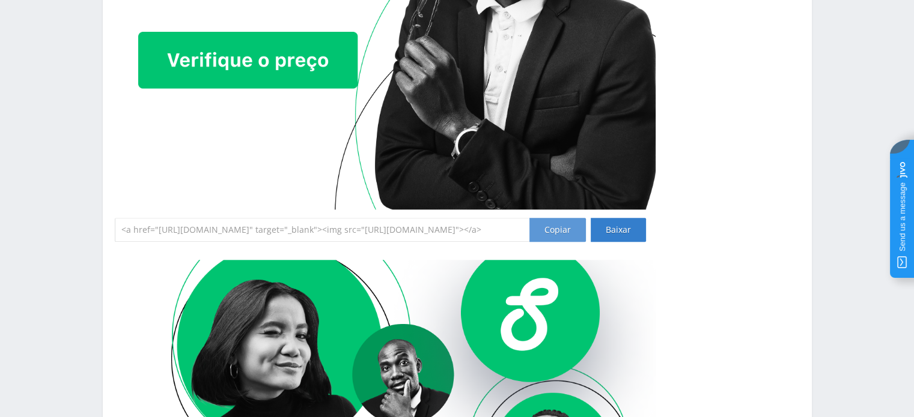
click at [553, 229] on div "Copiar" at bounding box center [557, 230] width 56 height 24
